Goal: Information Seeking & Learning: Learn about a topic

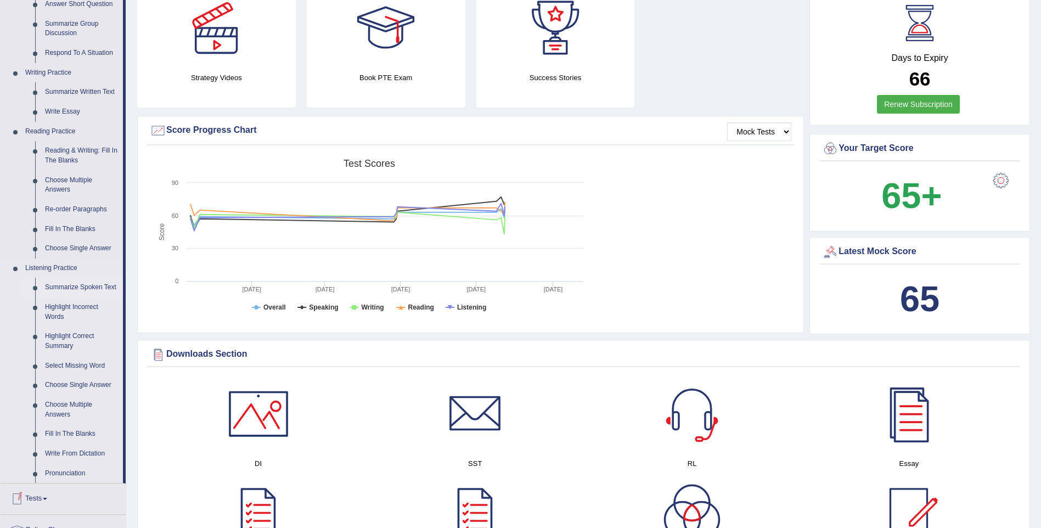
click at [74, 286] on link "Summarize Spoken Text" at bounding box center [81, 288] width 83 height 20
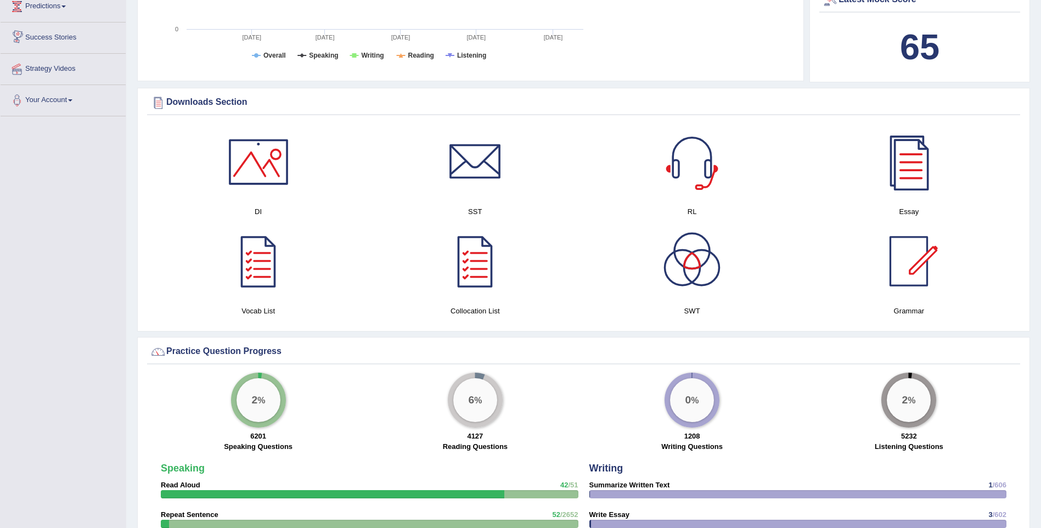
scroll to position [804, 0]
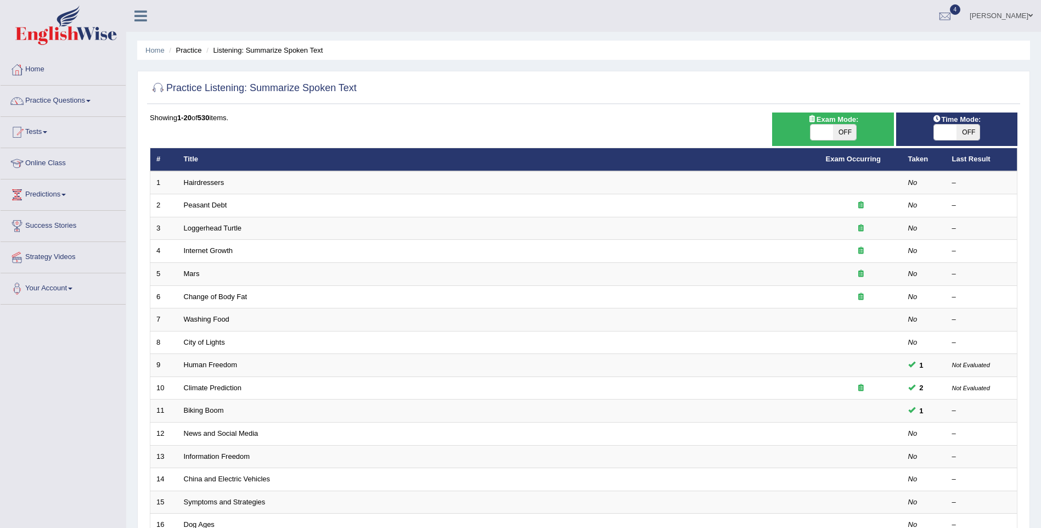
click at [844, 126] on span "OFF" at bounding box center [844, 132] width 23 height 15
checkbox input "true"
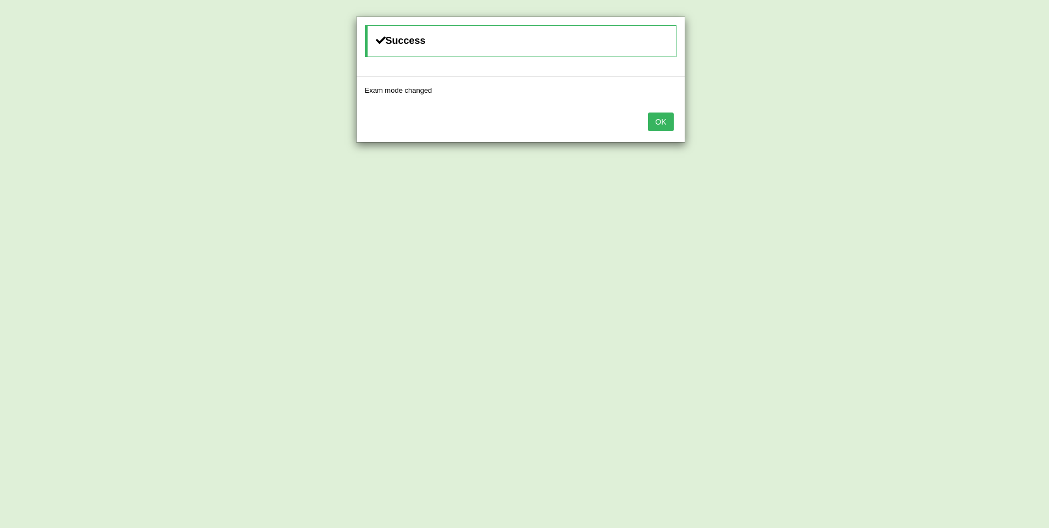
click at [669, 121] on button "OK" at bounding box center [660, 122] width 25 height 19
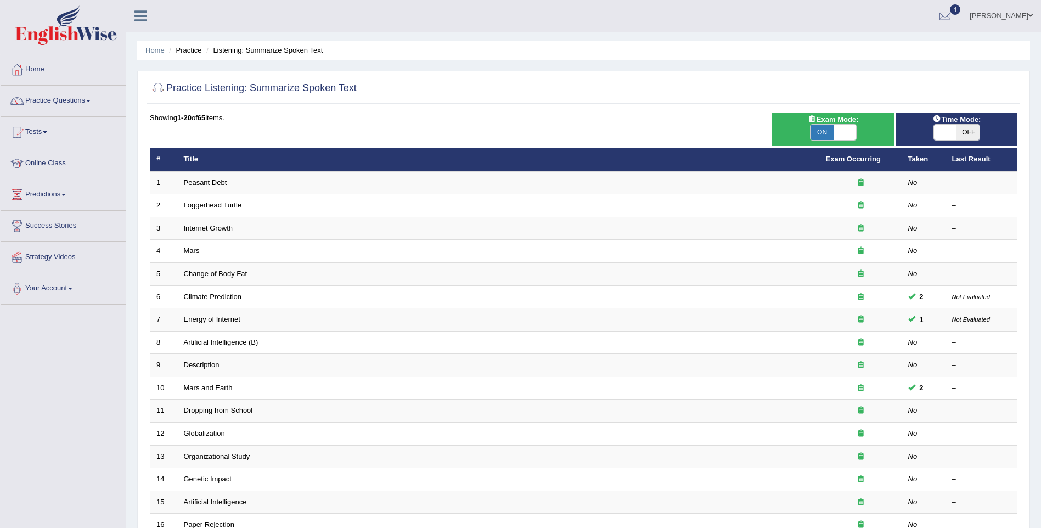
click at [967, 134] on span "OFF" at bounding box center [968, 132] width 23 height 15
checkbox input "true"
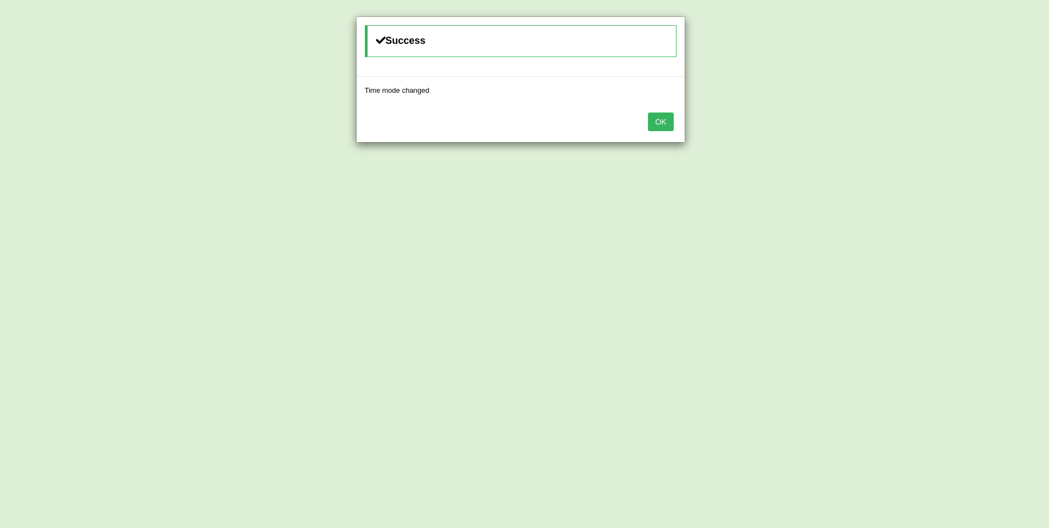
click at [667, 124] on button "OK" at bounding box center [660, 122] width 25 height 19
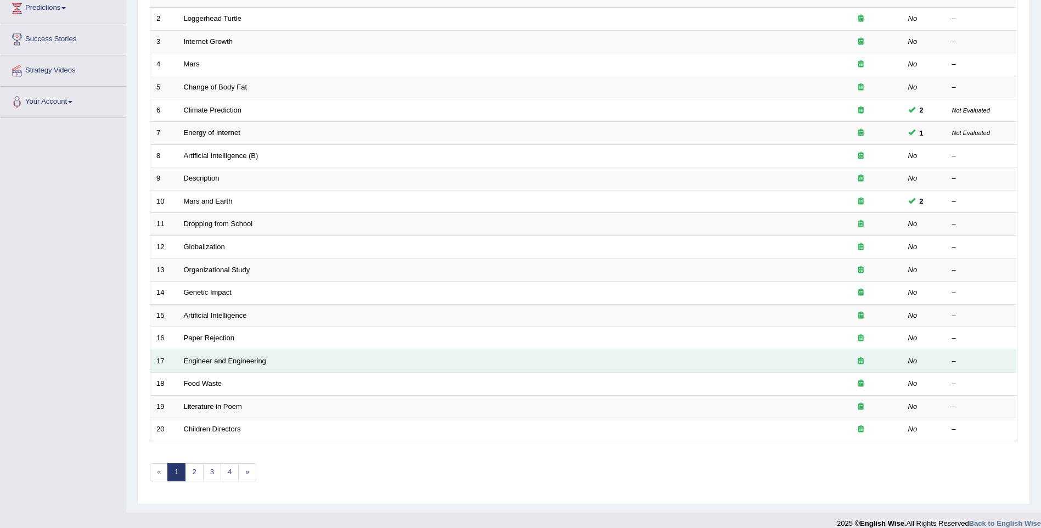
scroll to position [199, 0]
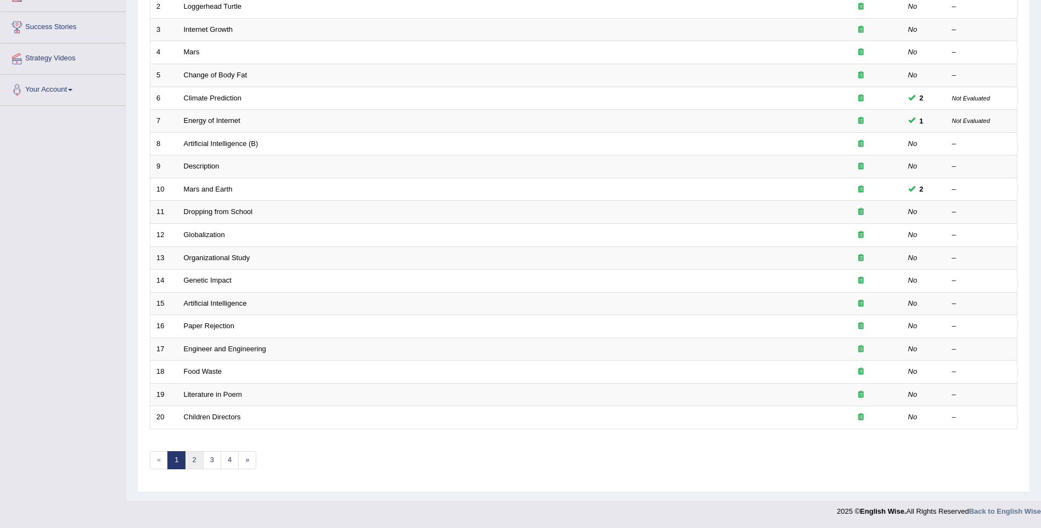
click at [195, 463] on link "2" at bounding box center [194, 460] width 18 height 18
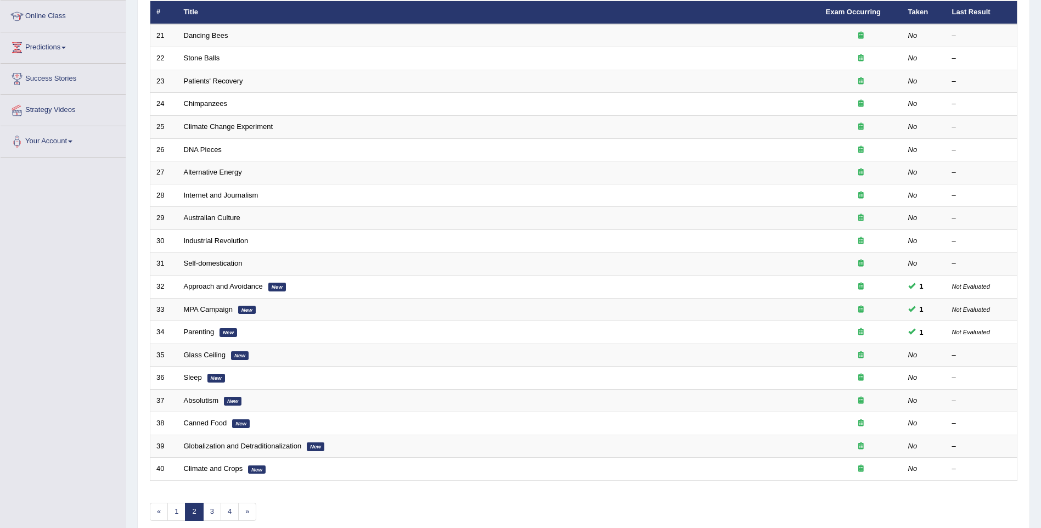
scroll to position [165, 0]
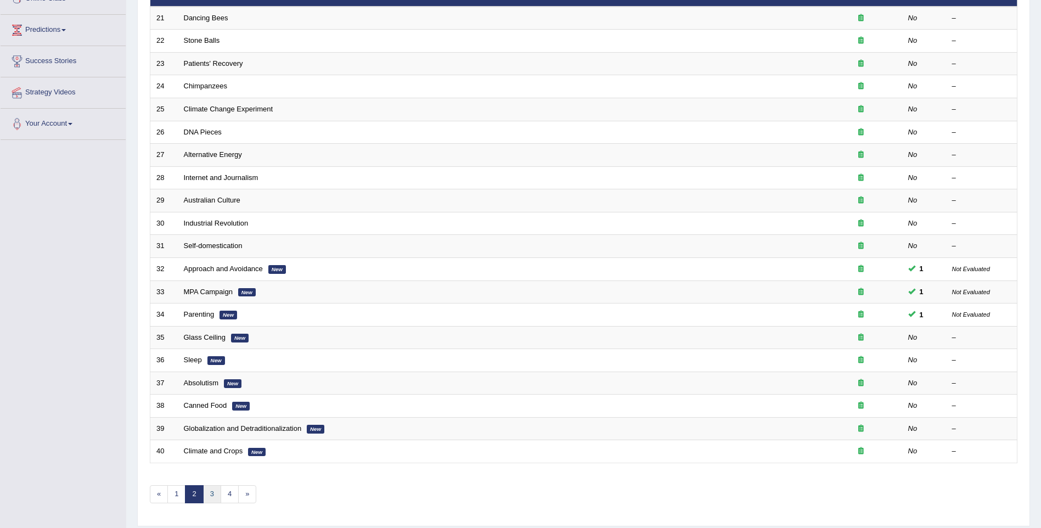
click at [210, 496] on link "3" at bounding box center [212, 494] width 18 height 18
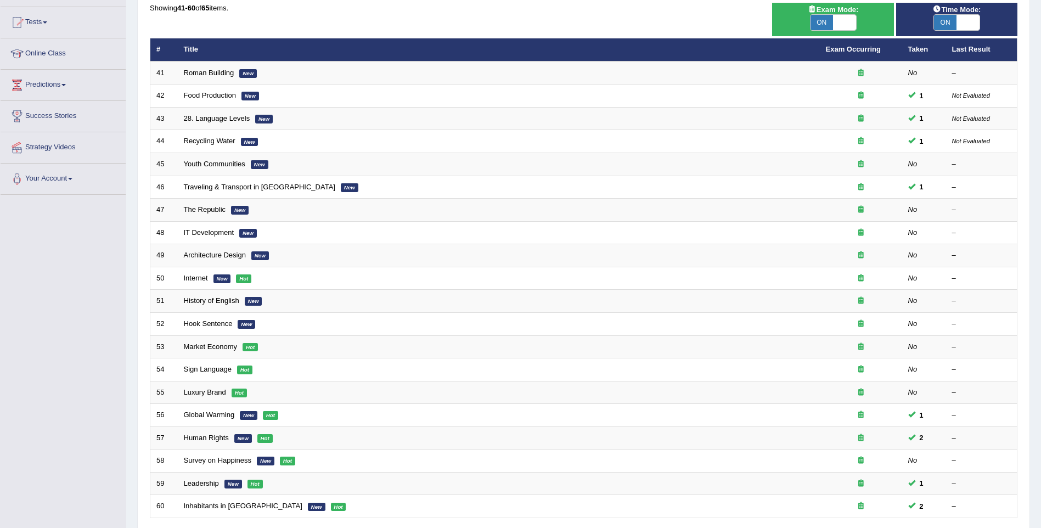
scroll to position [165, 0]
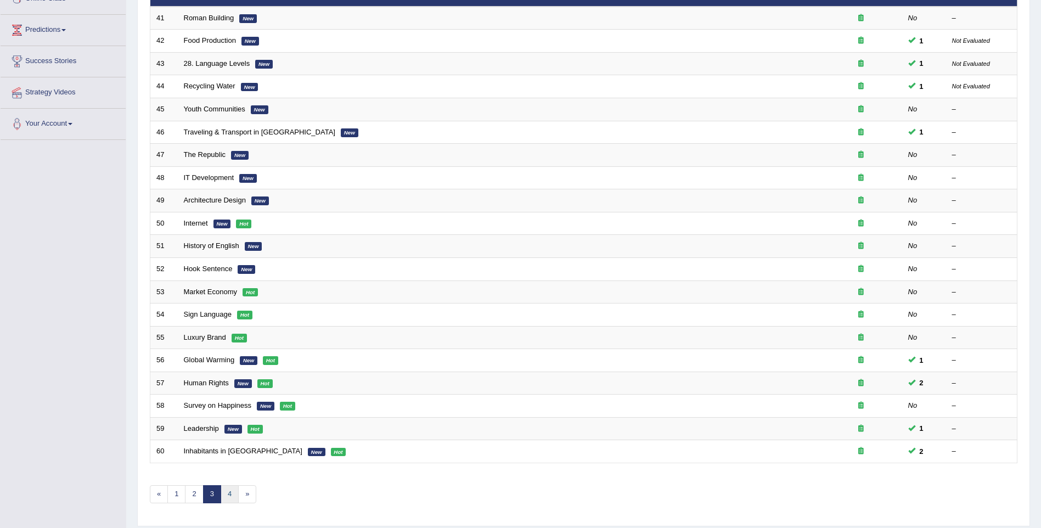
click at [226, 492] on link "4" at bounding box center [230, 494] width 18 height 18
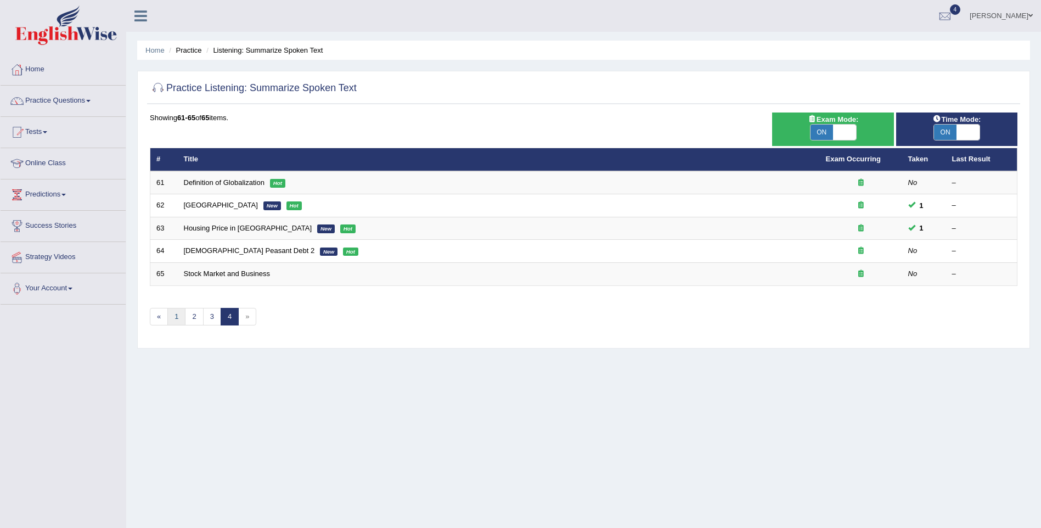
click at [175, 320] on link "1" at bounding box center [176, 317] width 18 height 18
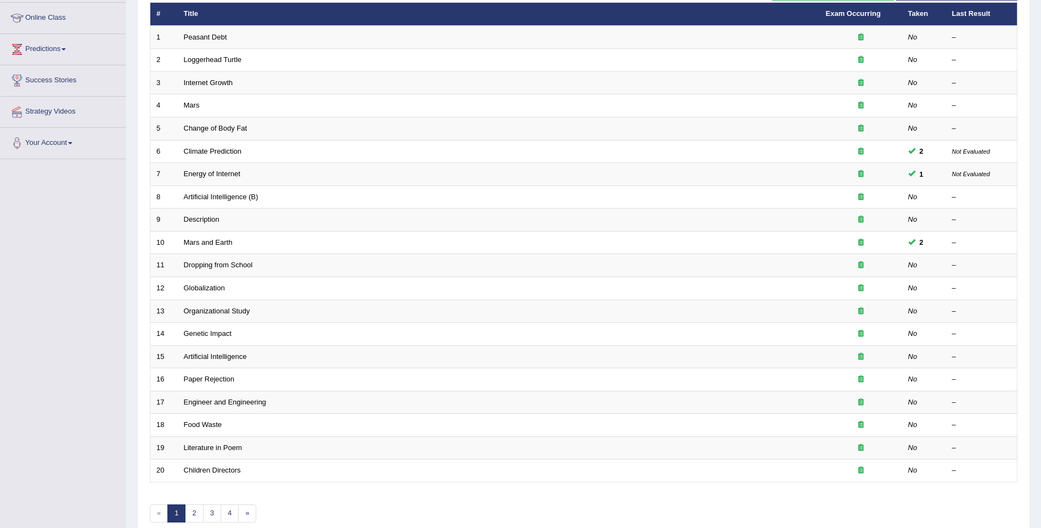
scroll to position [165, 0]
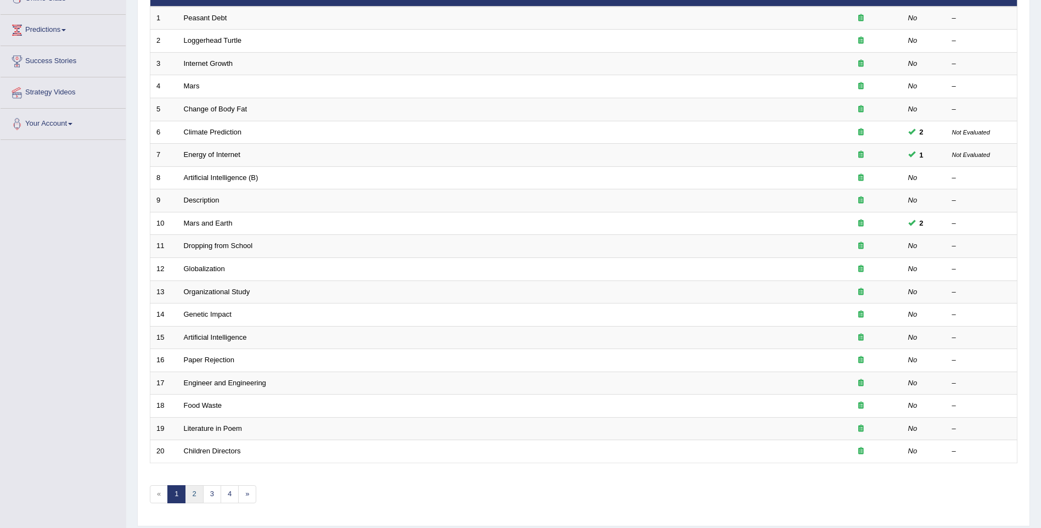
click at [195, 490] on link "2" at bounding box center [194, 494] width 18 height 18
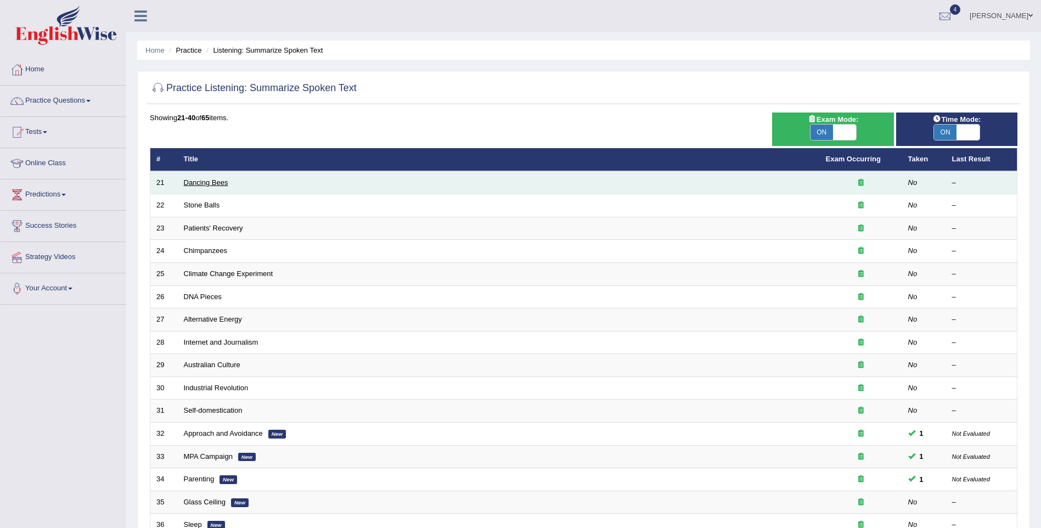
click at [204, 184] on link "Dancing Bees" at bounding box center [206, 182] width 44 height 8
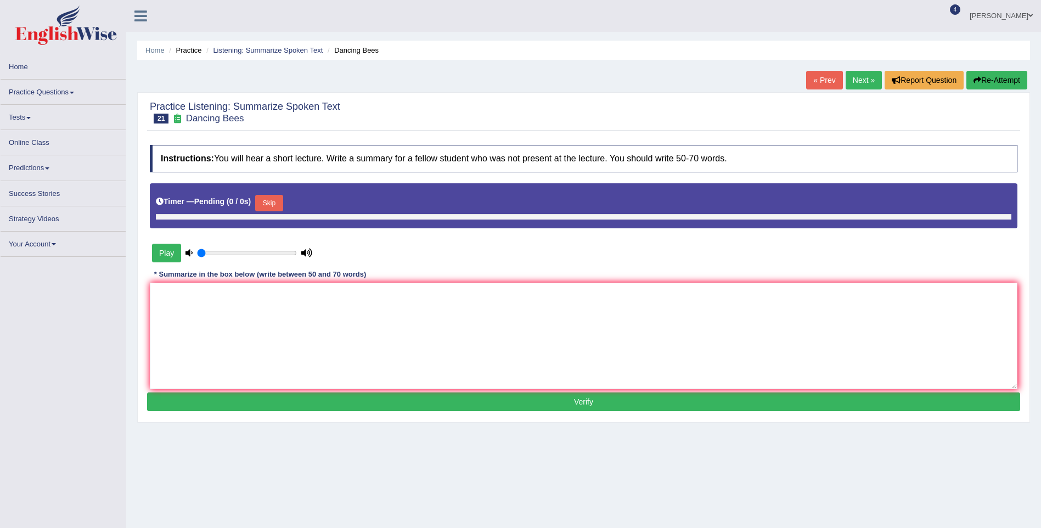
type input "0.05"
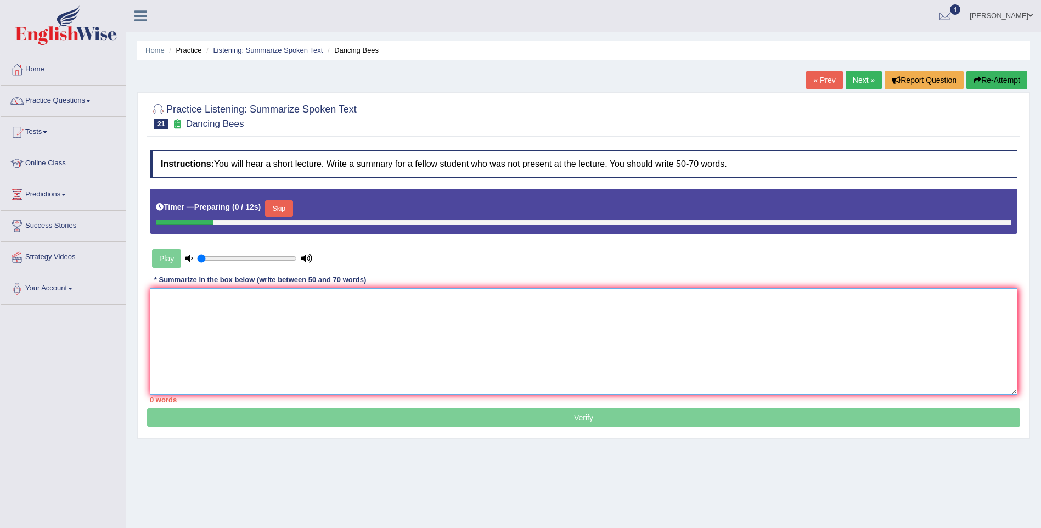
click at [243, 318] on textarea at bounding box center [584, 341] width 868 height 106
paste textarea "The speaker provided concise information about the thriving of honeybees, initi…"
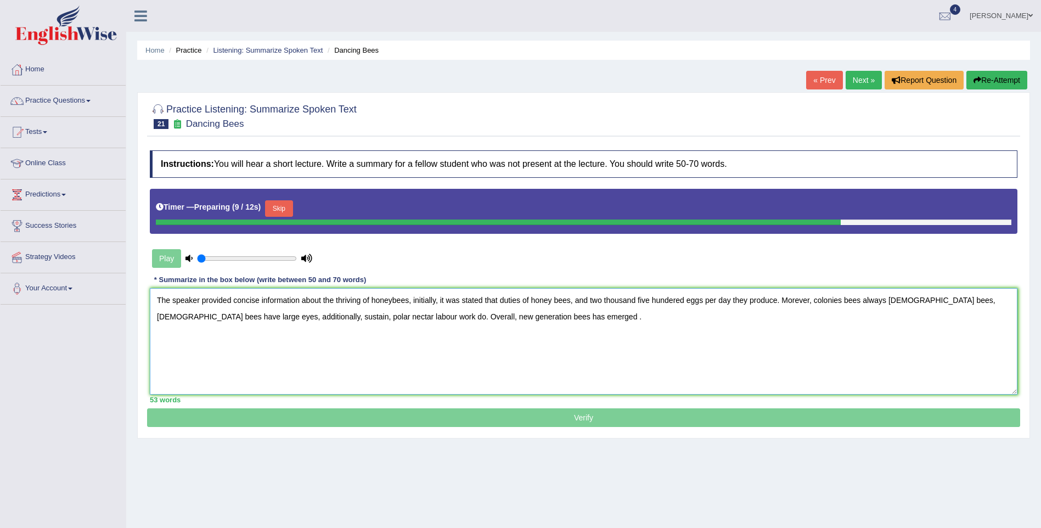
type textarea "The speaker provided concise information about the thriving of honeybees, initi…"
click at [266, 205] on div "Timer — Preparing ( 9 / 12s ) Skip" at bounding box center [584, 209] width 856 height 22
click at [275, 215] on button "Skip" at bounding box center [282, 208] width 27 height 16
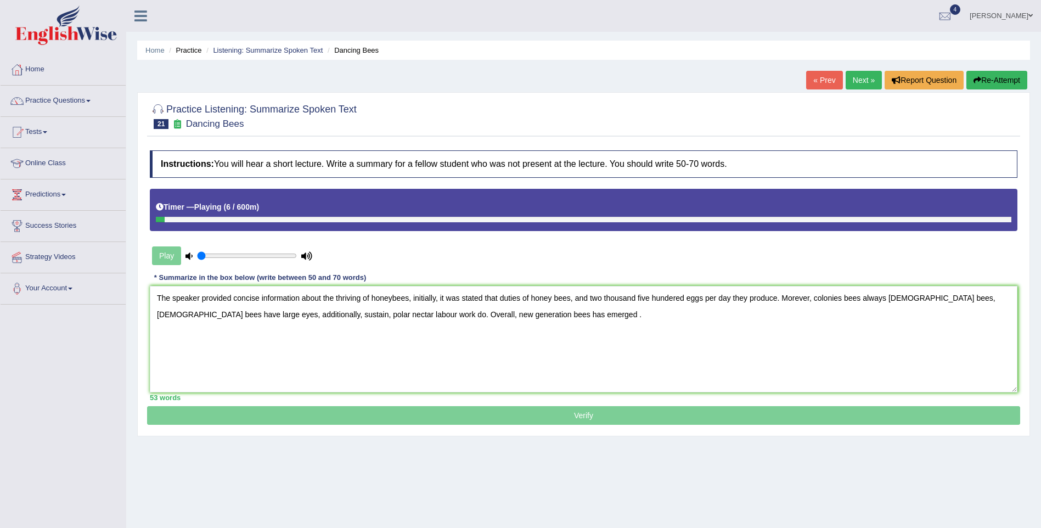
click at [599, 414] on p "Verify" at bounding box center [583, 283] width 873 height 283
click at [564, 219] on div at bounding box center [584, 219] width 856 height 5
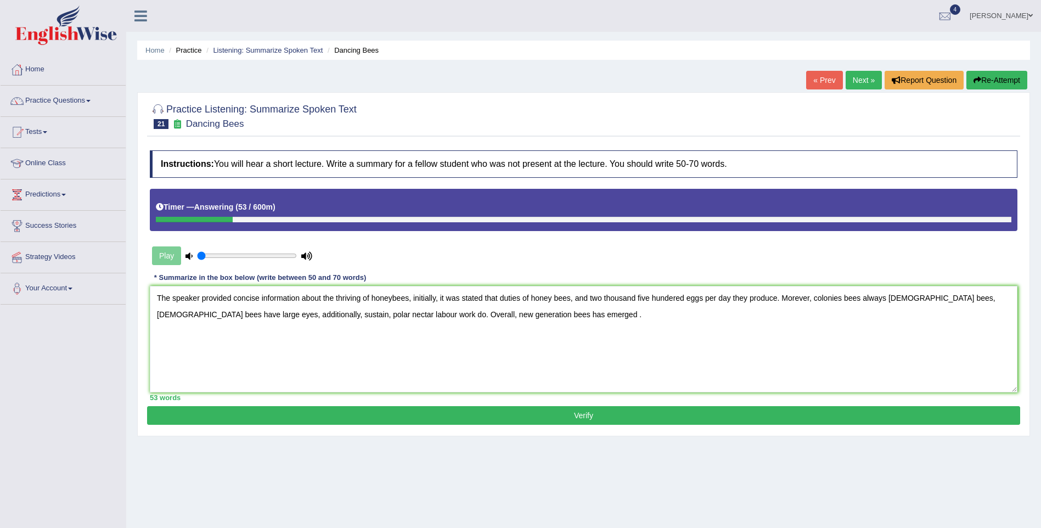
click at [273, 418] on button "Verify" at bounding box center [583, 415] width 873 height 19
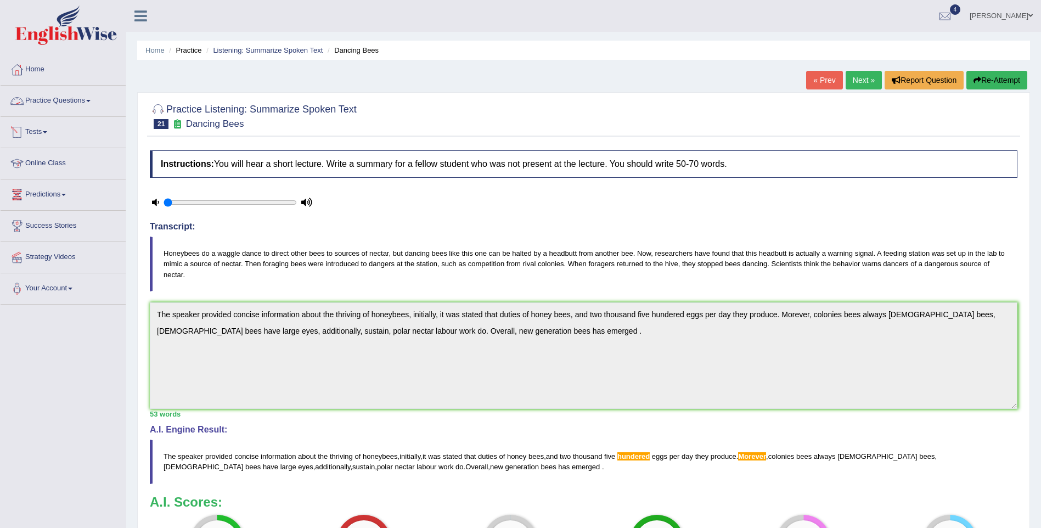
click at [54, 100] on link "Practice Questions" at bounding box center [63, 99] width 125 height 27
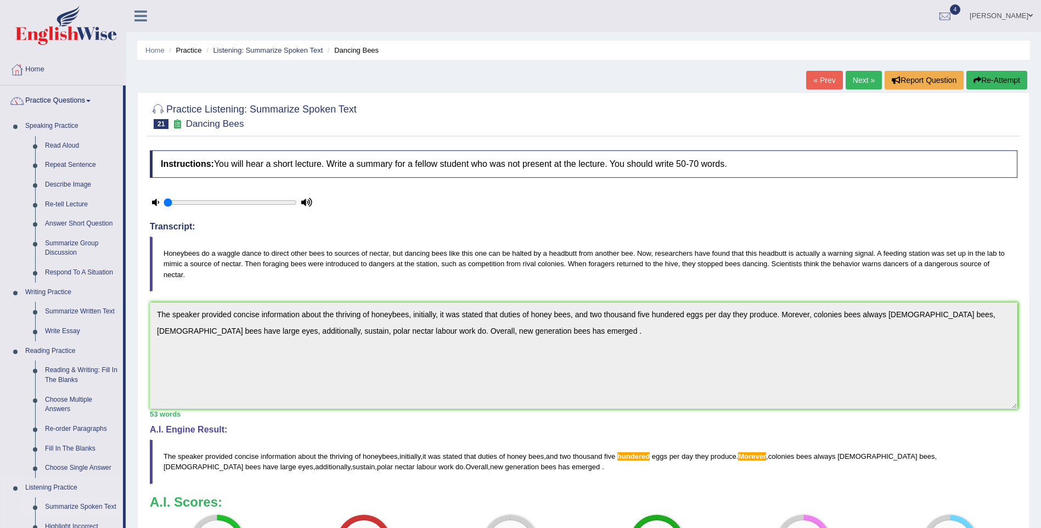
click at [73, 509] on link "Summarize Spoken Text" at bounding box center [81, 507] width 83 height 20
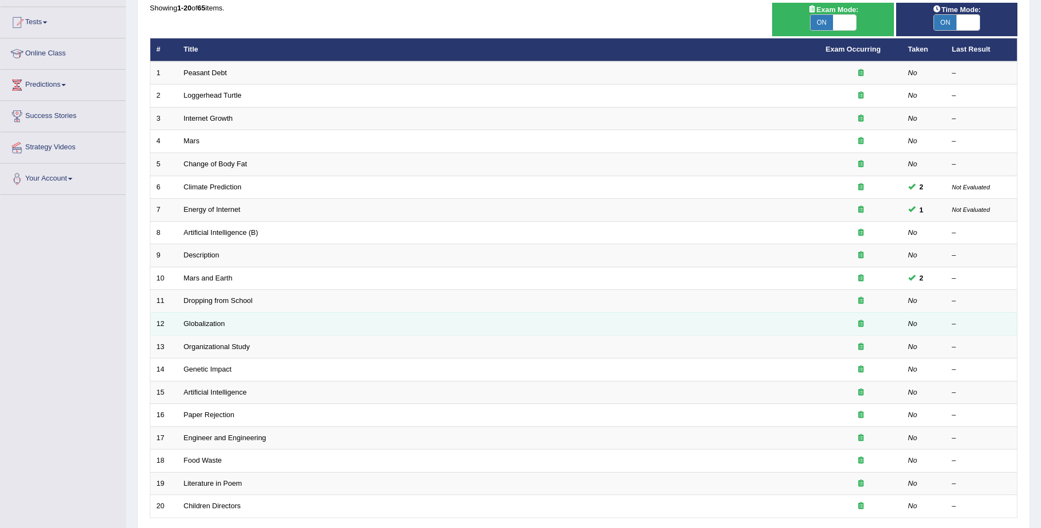
scroll to position [165, 0]
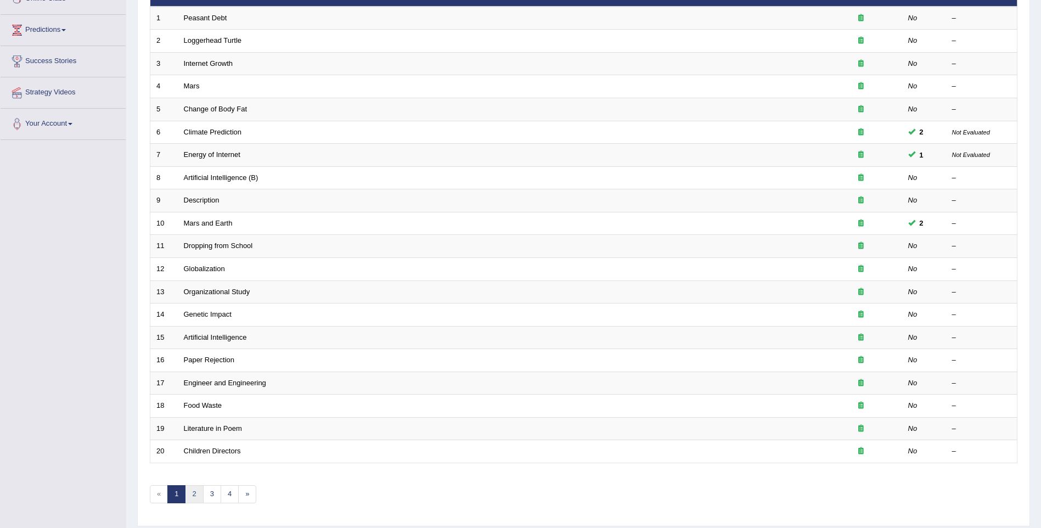
click at [194, 495] on link "2" at bounding box center [194, 494] width 18 height 18
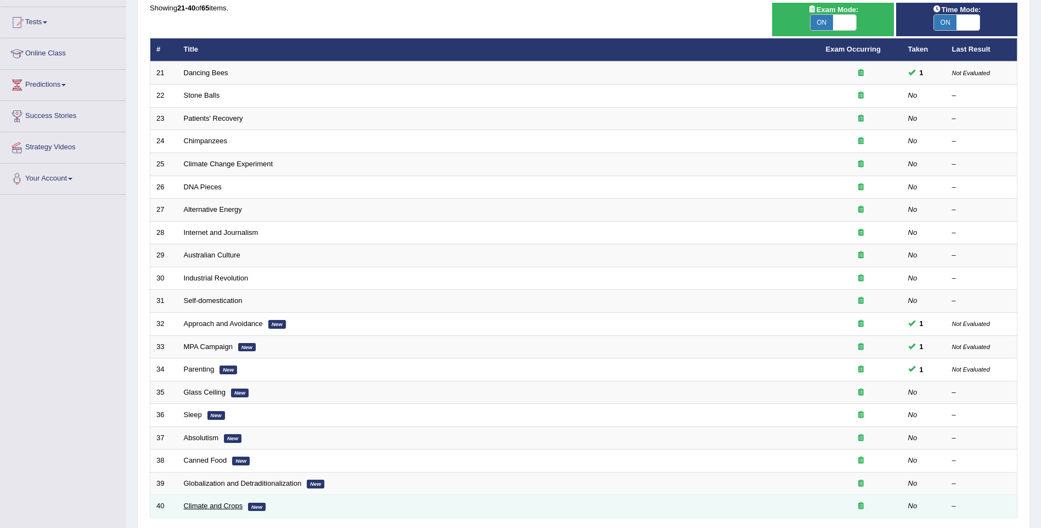
scroll to position [165, 0]
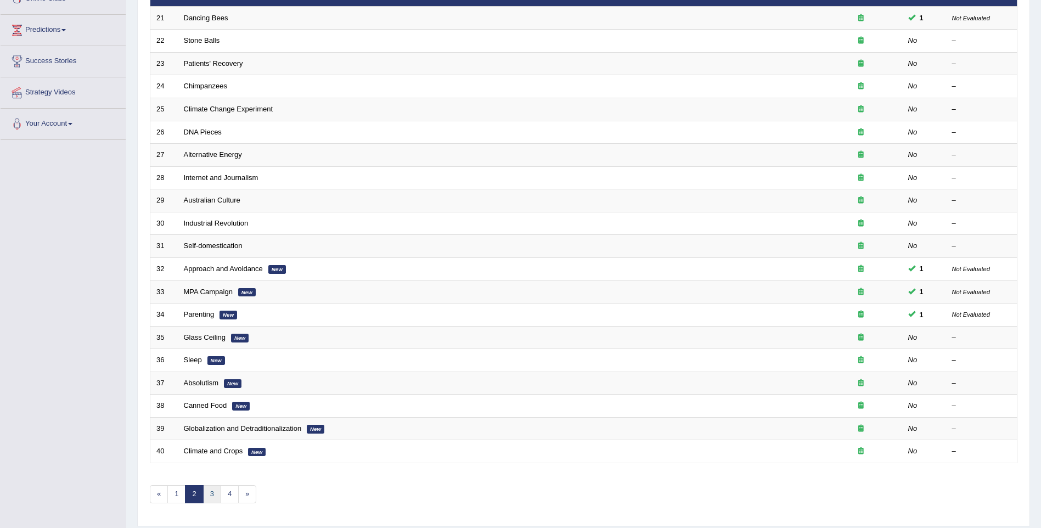
click at [211, 497] on link "3" at bounding box center [212, 494] width 18 height 18
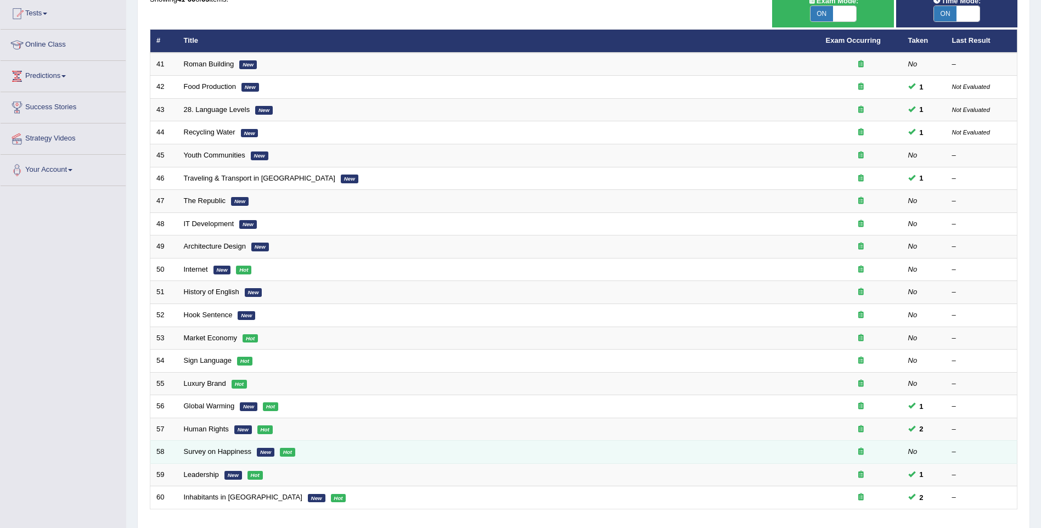
scroll to position [199, 0]
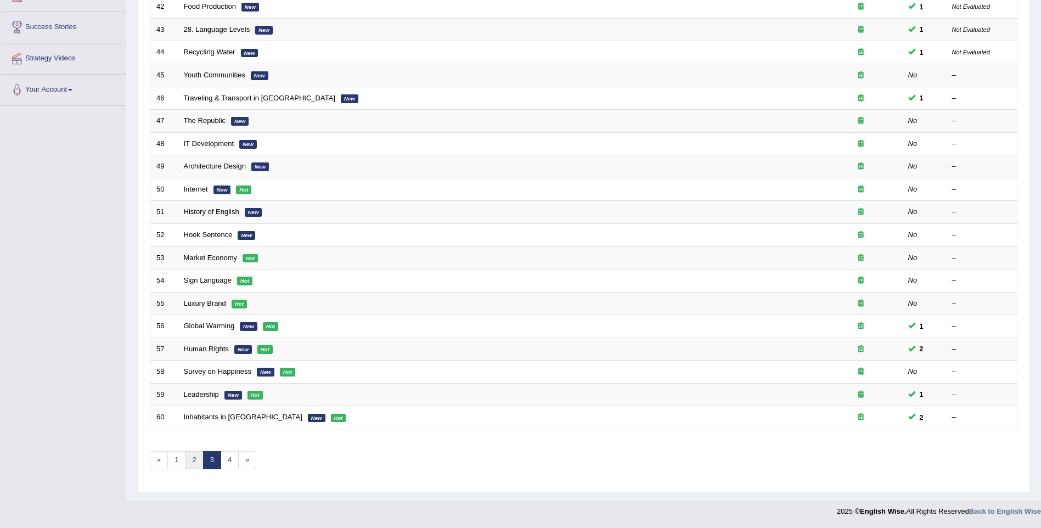
click at [193, 457] on link "2" at bounding box center [194, 460] width 18 height 18
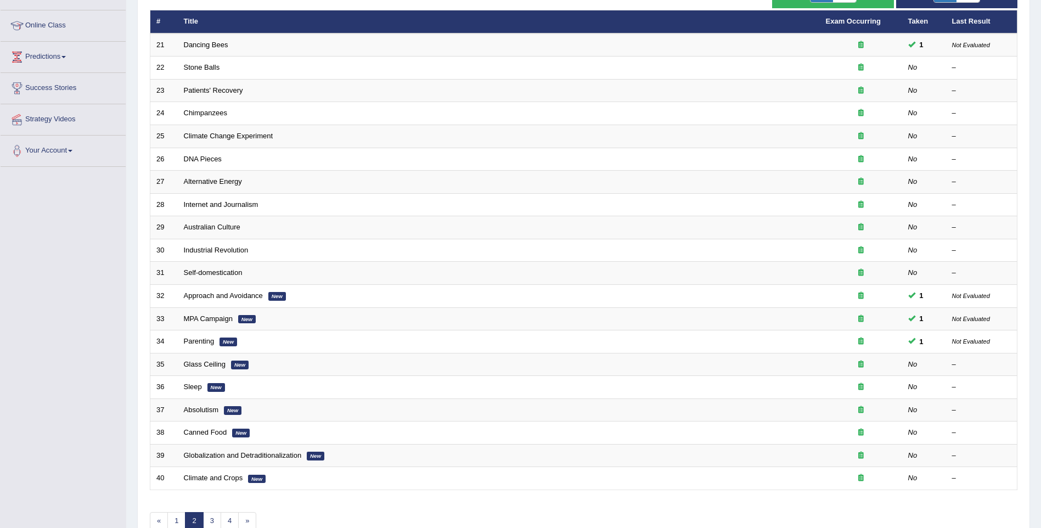
scroll to position [144, 0]
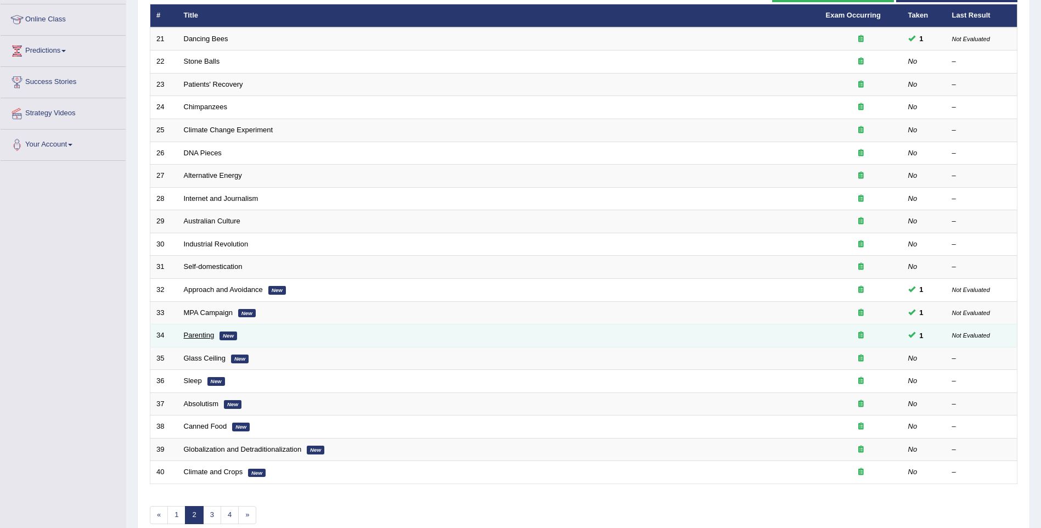
click at [193, 338] on link "Parenting" at bounding box center [199, 335] width 31 height 8
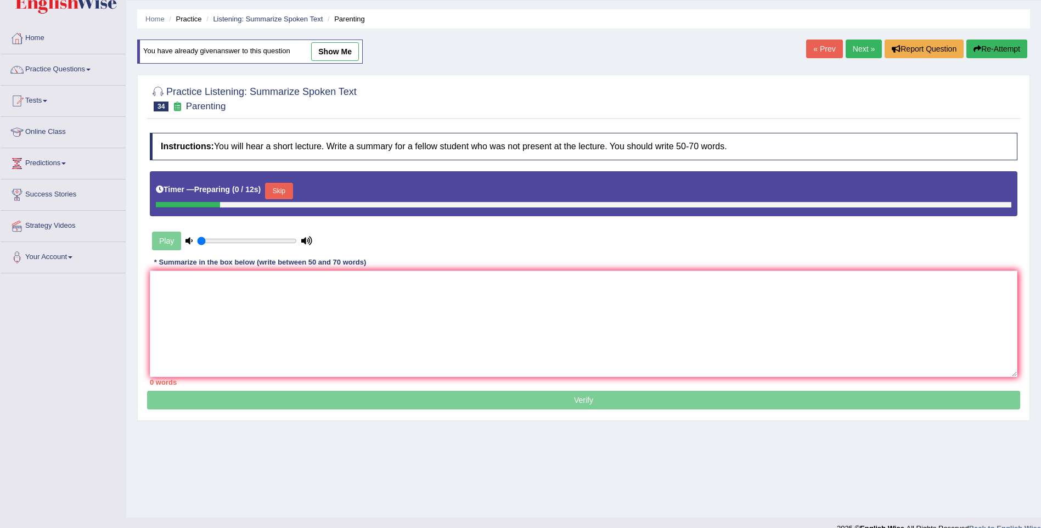
scroll to position [48, 0]
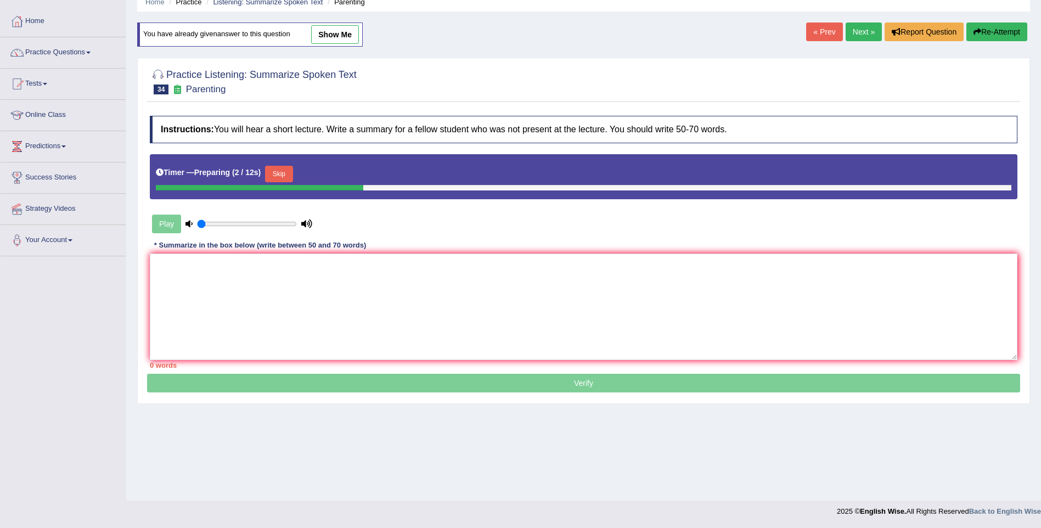
click at [325, 37] on link "show me" at bounding box center [335, 34] width 48 height 19
type textarea "The speaker was talking about world social issues and babt food, firstly he men…"
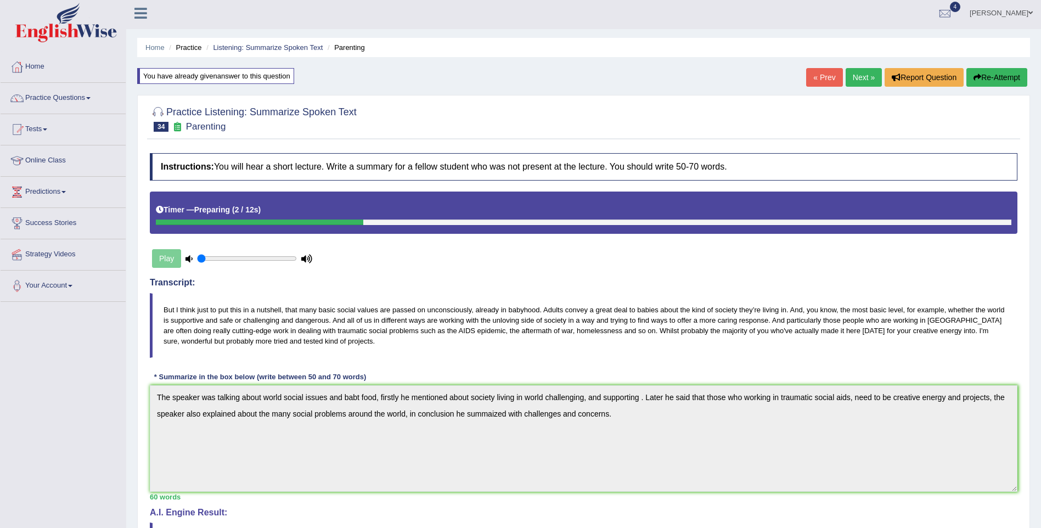
scroll to position [0, 0]
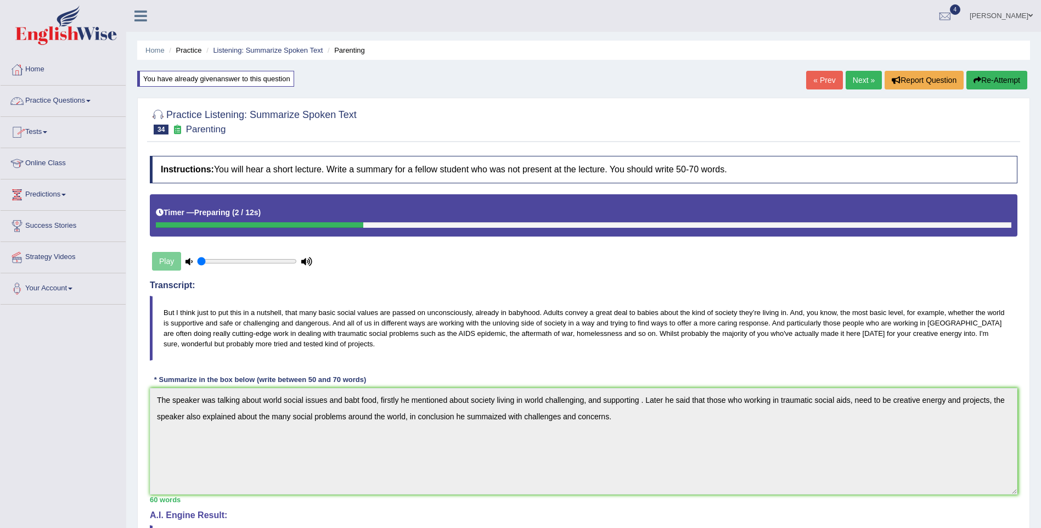
click at [57, 99] on link "Practice Questions" at bounding box center [63, 99] width 125 height 27
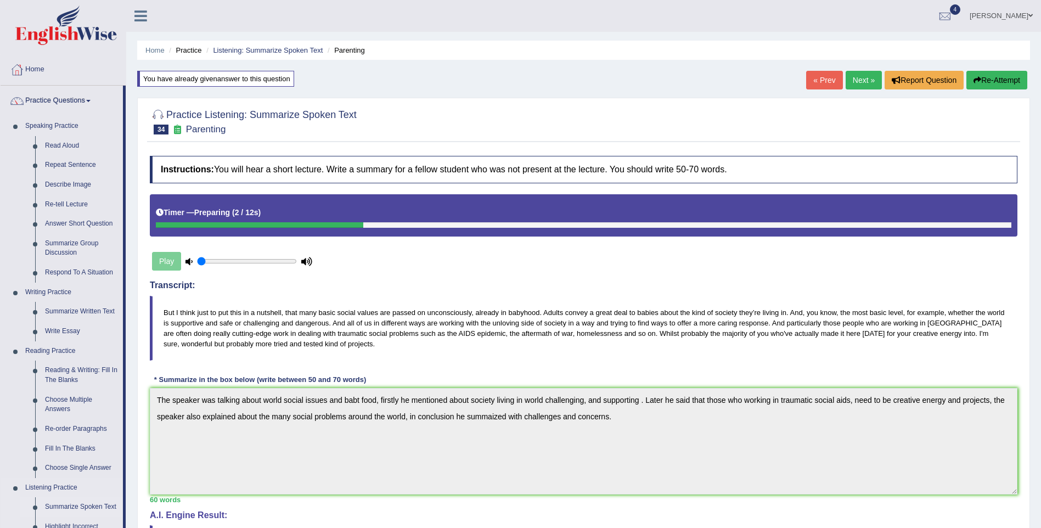
click at [70, 503] on link "Summarize Spoken Text" at bounding box center [81, 507] width 83 height 20
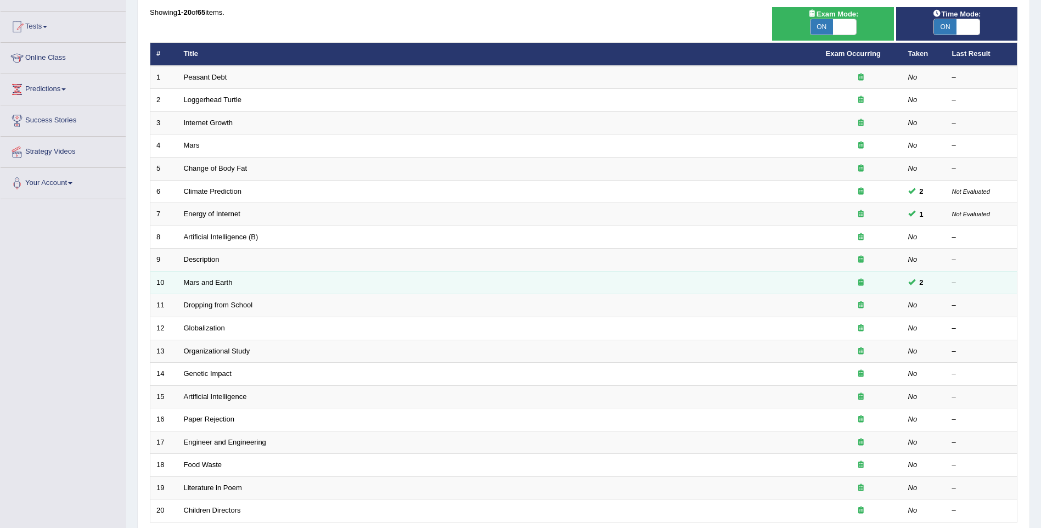
scroll to position [110, 0]
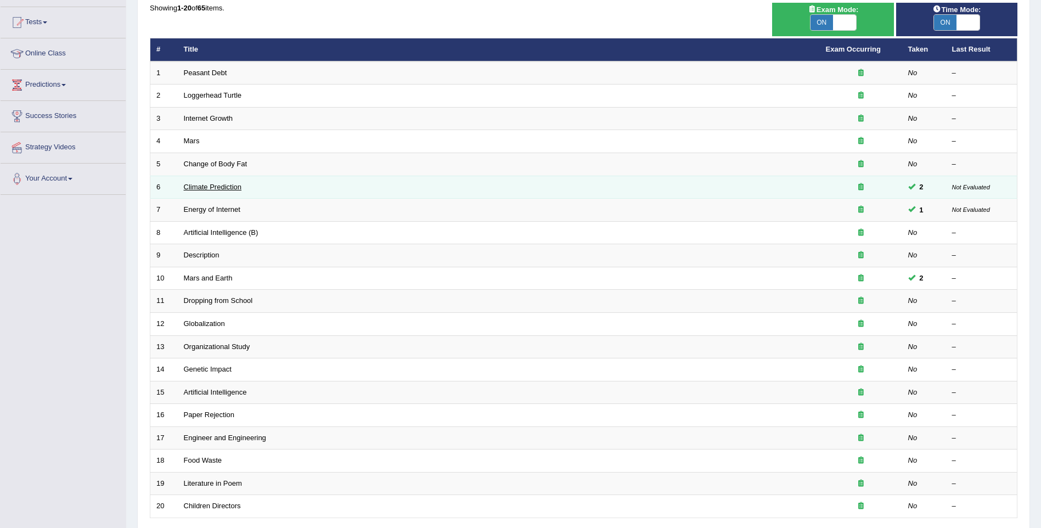
click at [198, 188] on link "Climate Prediction" at bounding box center [213, 187] width 58 height 8
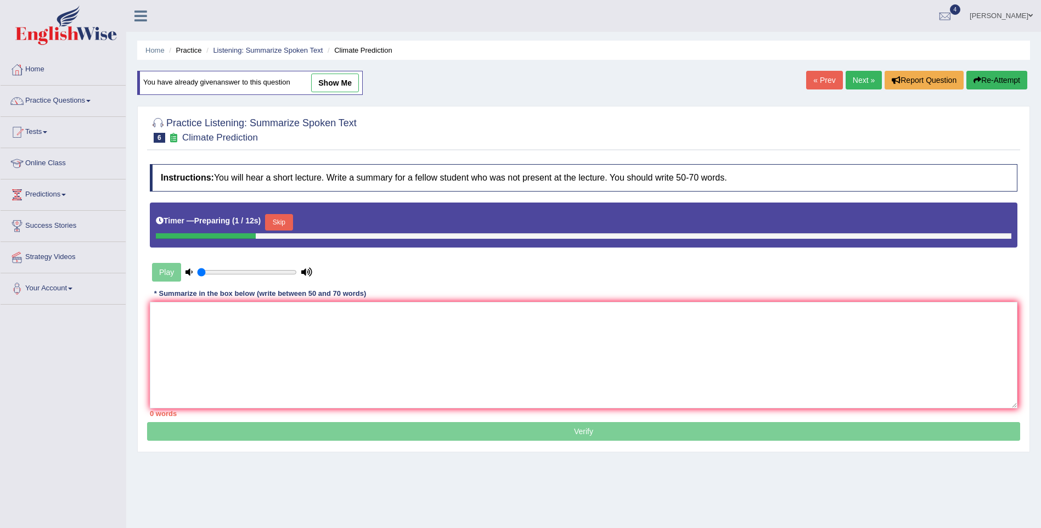
click at [325, 77] on link "show me" at bounding box center [335, 83] width 48 height 19
type textarea "The speaker was talking about the consequences of green gas emissions, firstly …"
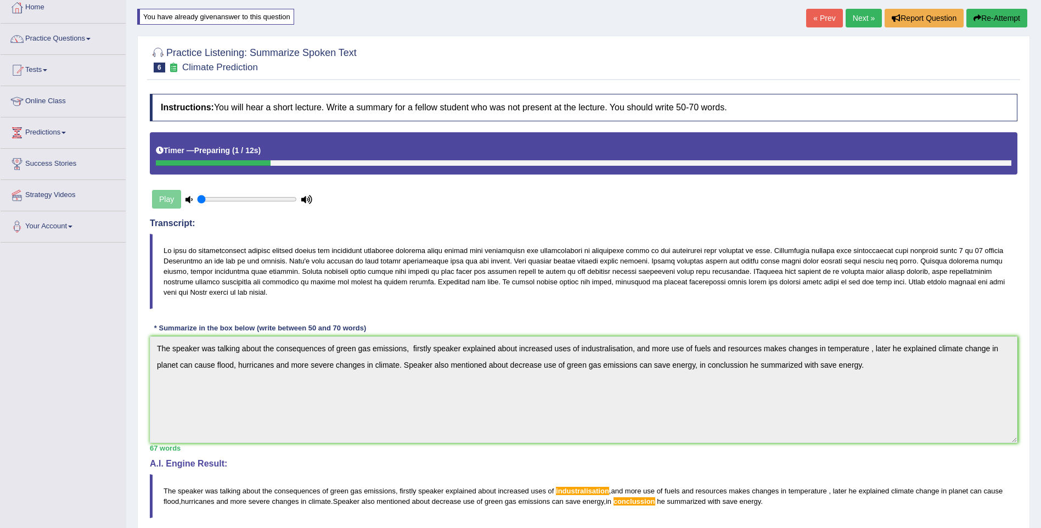
scroll to position [40, 0]
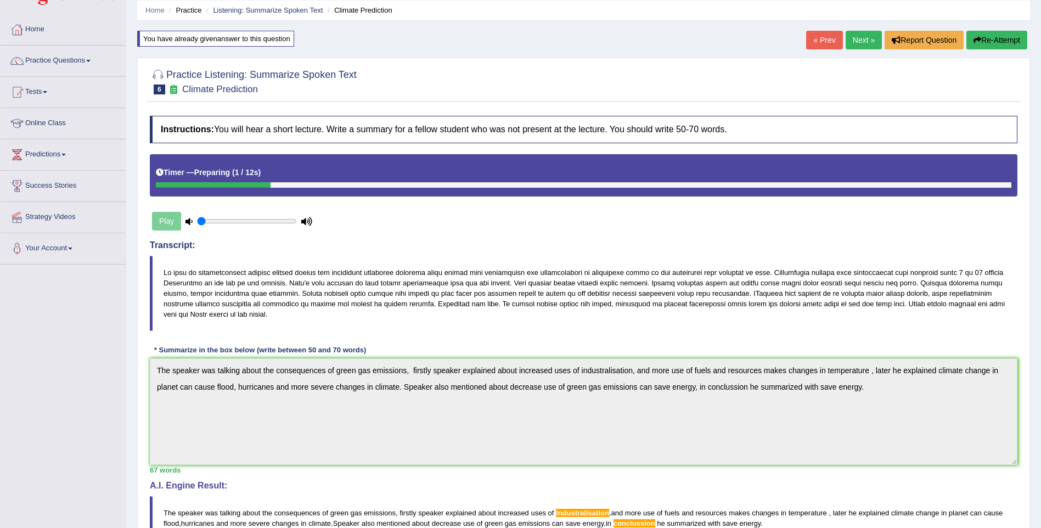
click at [38, 32] on link "Home" at bounding box center [63, 27] width 125 height 27
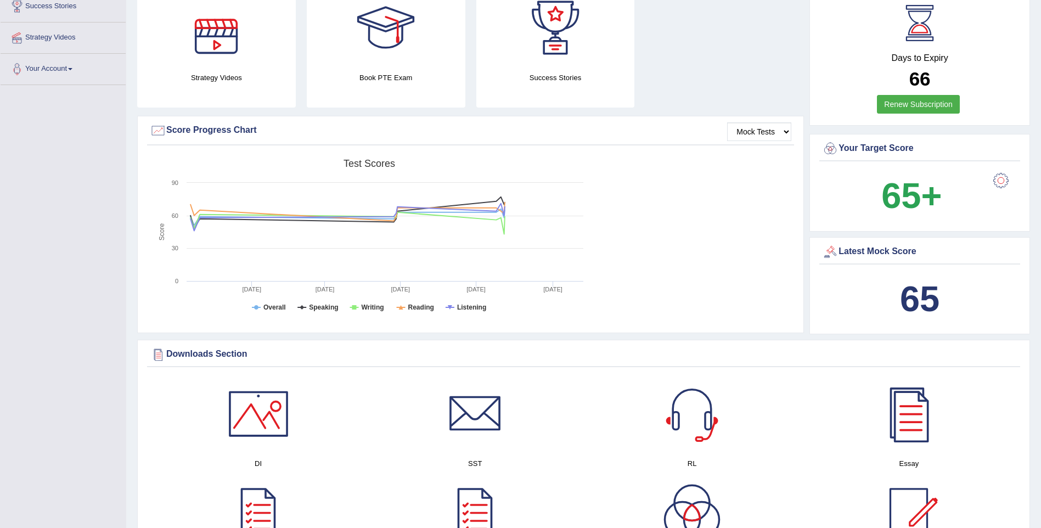
scroll to position [494, 0]
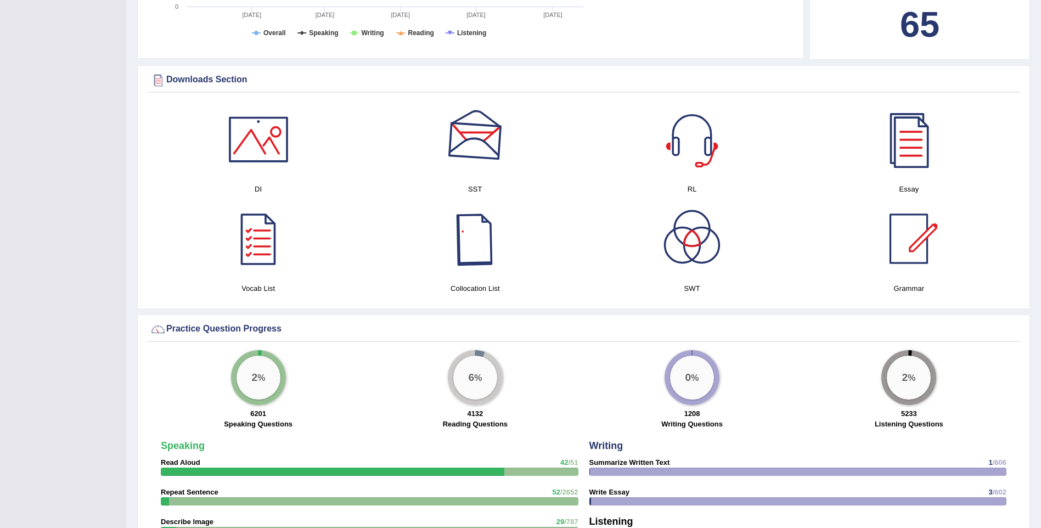
click at [481, 149] on div at bounding box center [475, 139] width 77 height 77
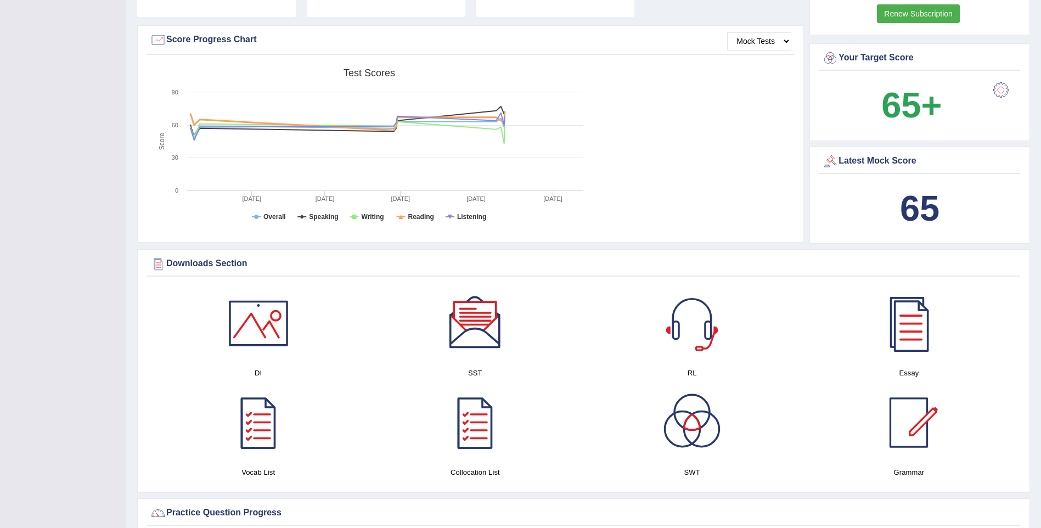
scroll to position [329, 0]
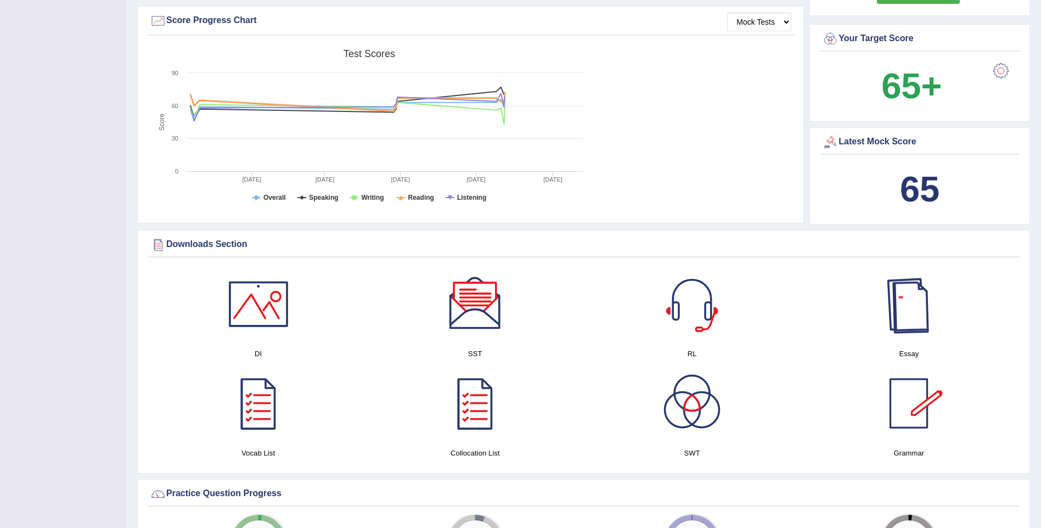
click at [909, 320] on div at bounding box center [908, 304] width 77 height 77
